Goal: Transaction & Acquisition: Download file/media

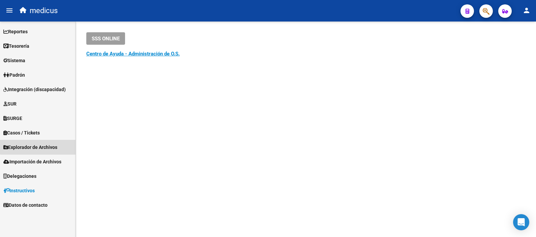
click at [40, 141] on link "Explorador de Archivos" at bounding box center [37, 147] width 75 height 14
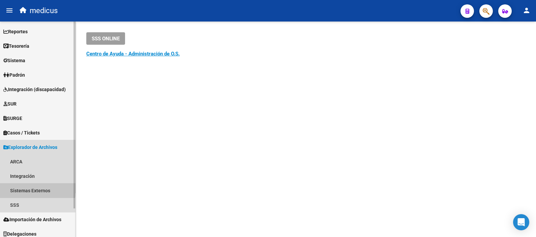
click at [26, 188] on link "Sistemas Externos" at bounding box center [37, 191] width 75 height 14
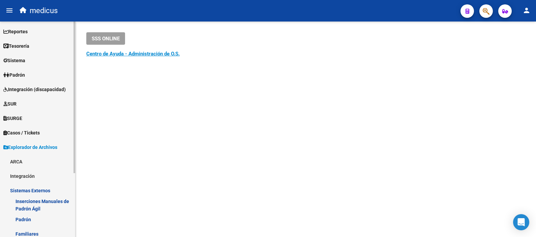
click at [49, 146] on span "Explorador de Archivos" at bounding box center [30, 147] width 54 height 7
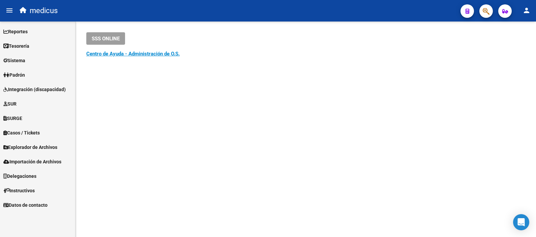
click at [27, 150] on span "Explorador de Archivos" at bounding box center [30, 147] width 54 height 7
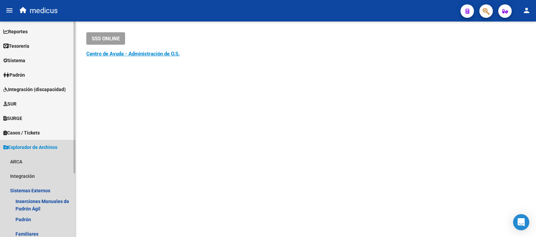
click at [16, 145] on span "Explorador de Archivos" at bounding box center [30, 147] width 54 height 7
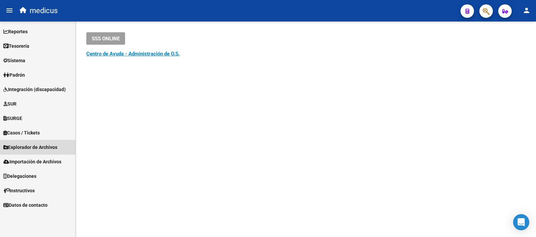
click at [16, 145] on span "Explorador de Archivos" at bounding box center [30, 147] width 54 height 7
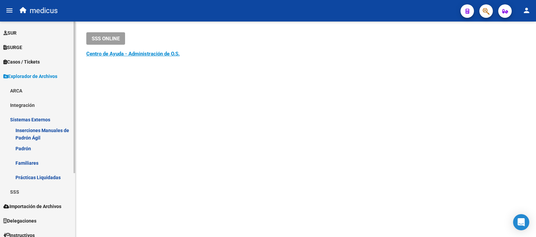
scroll to position [84, 0]
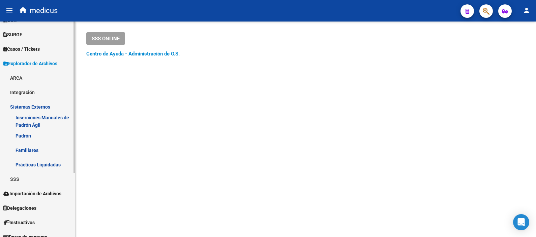
click at [18, 177] on link "SSS" at bounding box center [37, 179] width 75 height 14
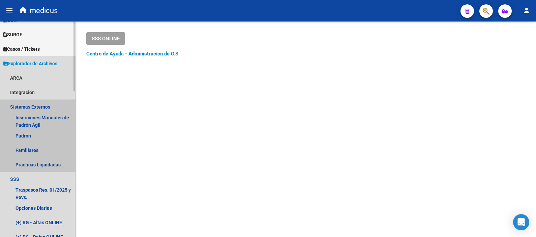
click at [34, 105] on link "Sistemas Externos" at bounding box center [37, 107] width 75 height 14
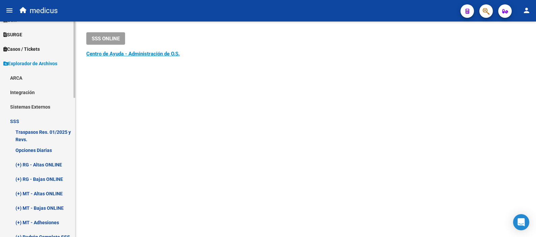
click at [34, 105] on link "Sistemas Externos" at bounding box center [37, 107] width 75 height 14
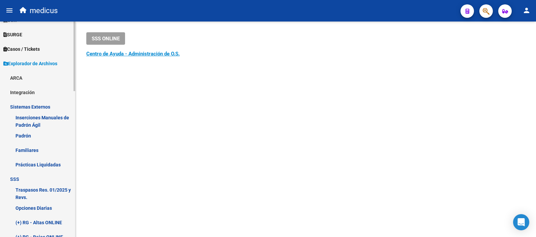
click at [19, 104] on link "Sistemas Externos" at bounding box center [37, 107] width 75 height 14
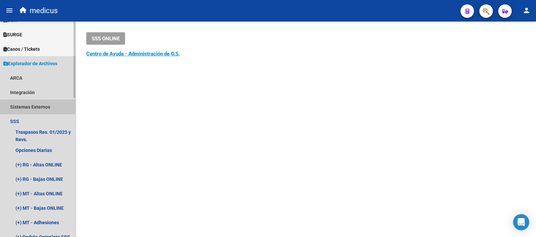
click at [19, 104] on link "Sistemas Externos" at bounding box center [37, 107] width 75 height 14
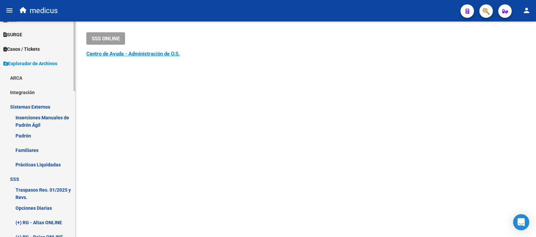
scroll to position [126, 0]
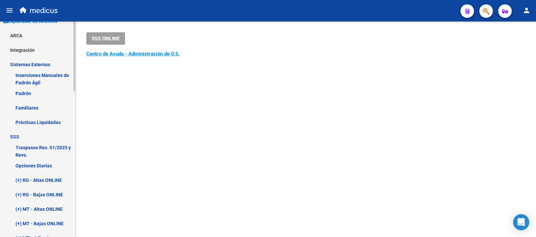
click at [34, 118] on link "Prácticas Liquidadas" at bounding box center [37, 122] width 75 height 14
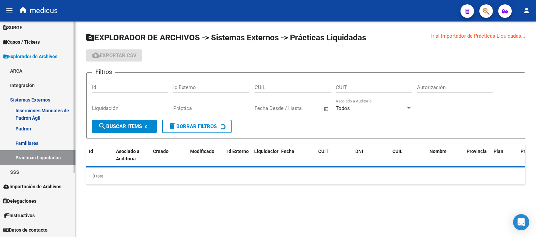
scroll to position [91, 0]
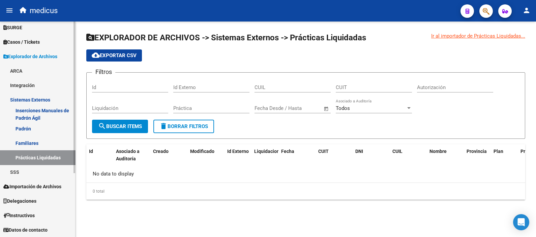
click at [38, 73] on link "ARCA" at bounding box center [37, 71] width 75 height 14
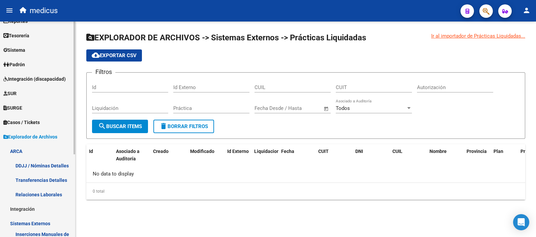
scroll to position [7, 0]
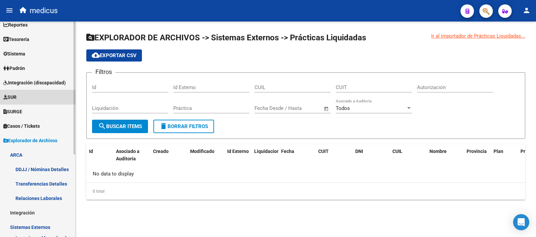
click at [27, 99] on link "SUR" at bounding box center [37, 97] width 75 height 14
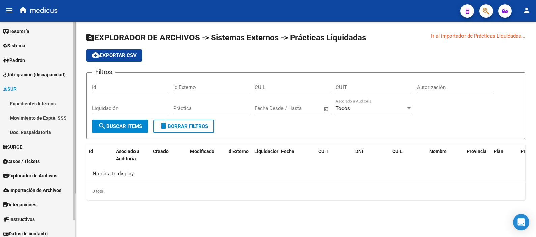
scroll to position [18, 0]
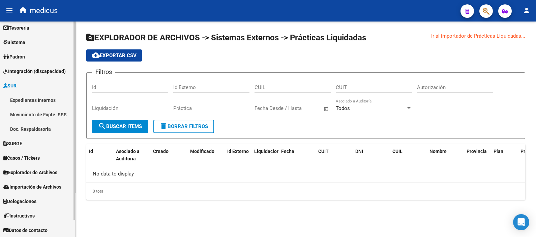
click at [37, 171] on span "Explorador de Archivos" at bounding box center [30, 172] width 54 height 7
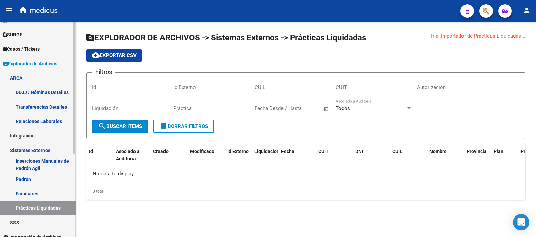
scroll to position [103, 0]
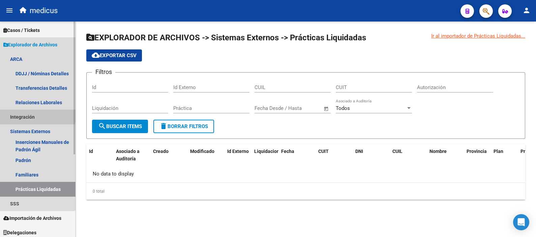
click at [28, 116] on link "Integración" at bounding box center [37, 117] width 75 height 14
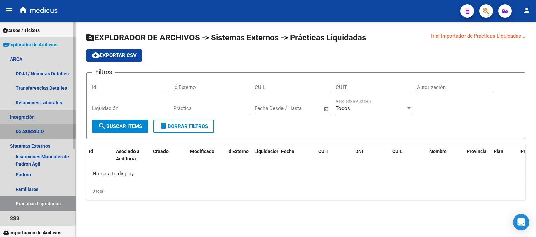
click at [29, 128] on link "DS.SUBSIDIO" at bounding box center [37, 131] width 75 height 14
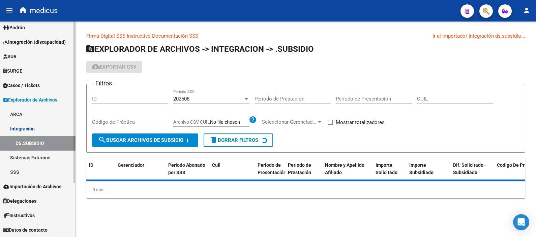
scroll to position [47, 0]
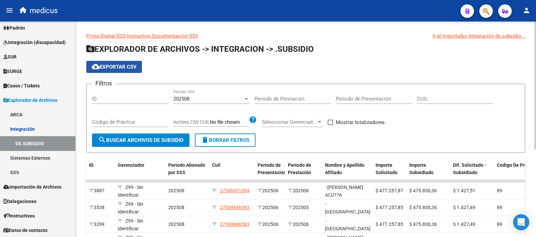
click at [118, 68] on span "cloud_download Exportar CSV" at bounding box center [114, 67] width 45 height 6
